Goal: Task Accomplishment & Management: Complete application form

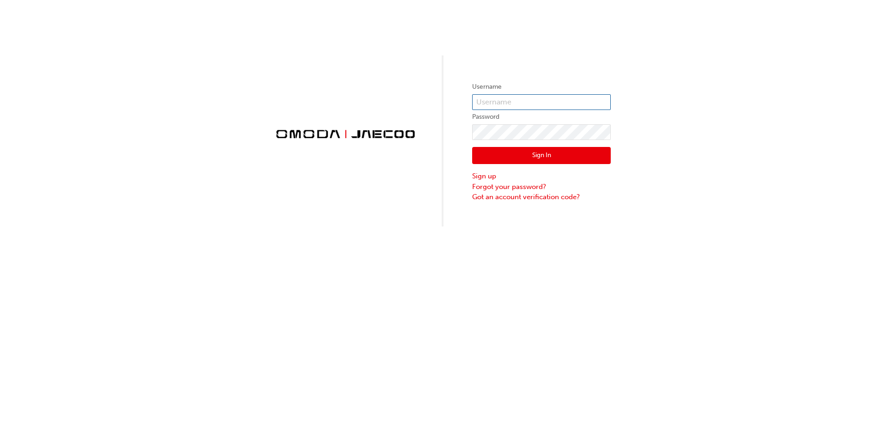
type input "OJAU203"
click at [555, 148] on button "Sign In" at bounding box center [541, 156] width 139 height 18
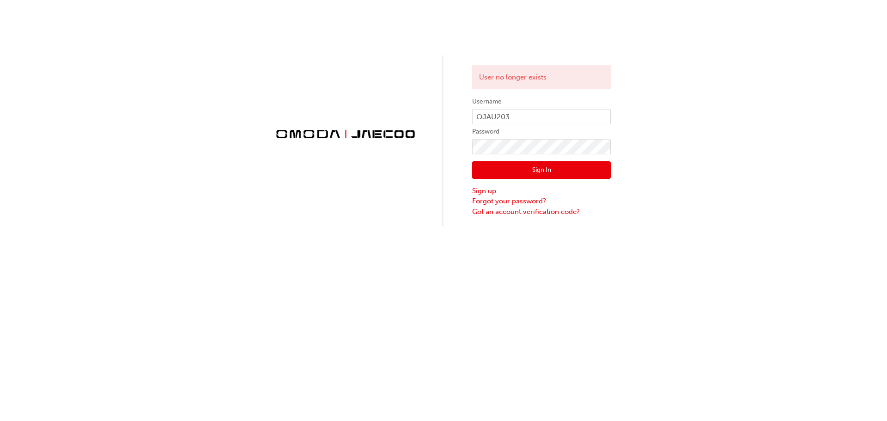
click at [528, 170] on button "Sign In" at bounding box center [541, 170] width 139 height 18
click at [476, 190] on link "Sign up" at bounding box center [541, 191] width 139 height 11
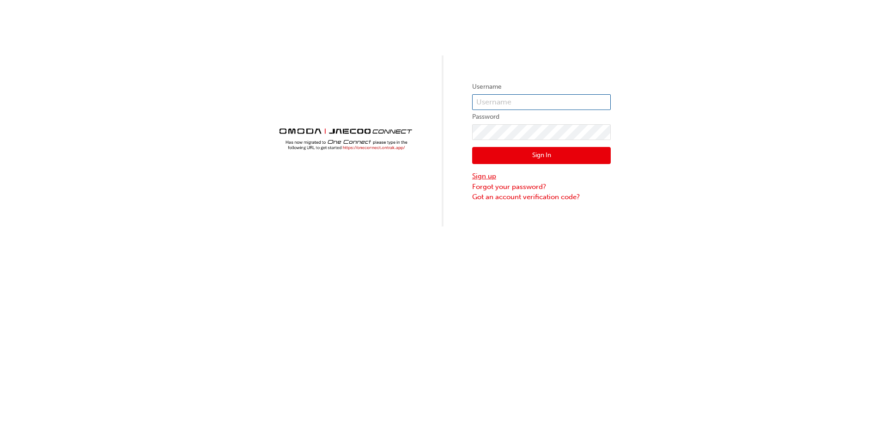
type input "OJAU203"
click at [486, 176] on link "Sign up" at bounding box center [541, 176] width 139 height 11
type input "OJAU203"
click at [545, 99] on input "OJAU203" at bounding box center [541, 102] width 139 height 16
